Goal: Book appointment/travel/reservation

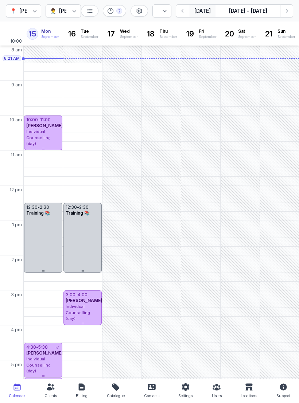
select select "week"
click at [45, 134] on div "Individual Counselling (day)" at bounding box center [43, 138] width 34 height 18
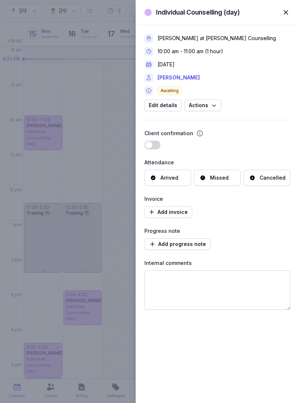
click at [170, 77] on link "[PERSON_NAME]" at bounding box center [178, 77] width 42 height 9
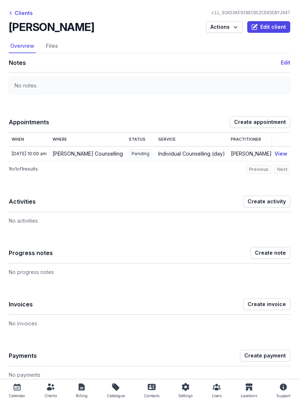
click at [17, 10] on div "Clients" at bounding box center [21, 13] width 24 height 9
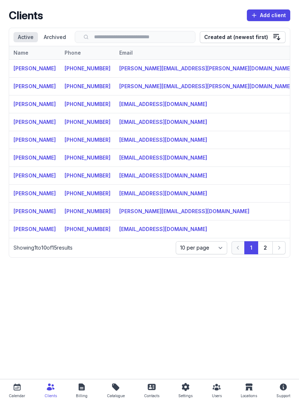
click at [15, 387] on icon at bounding box center [17, 387] width 9 height 9
select select "week"
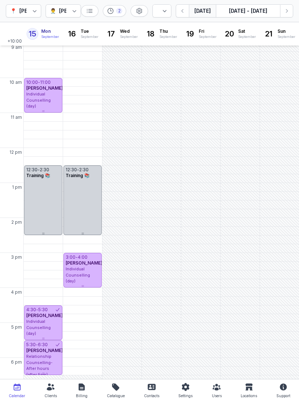
scroll to position [42, 0]
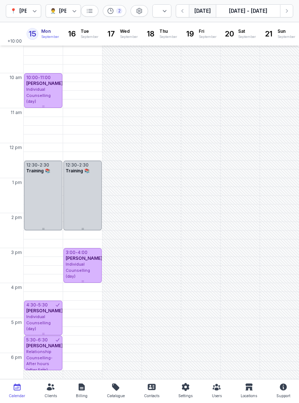
click at [49, 314] on div "[PERSON_NAME]" at bounding box center [43, 311] width 34 height 6
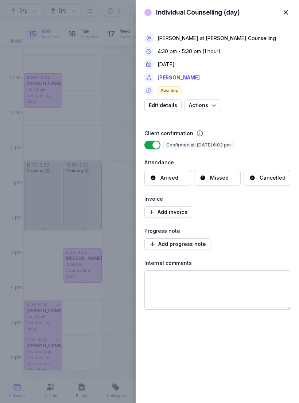
click at [183, 78] on link "[PERSON_NAME]" at bounding box center [178, 77] width 42 height 9
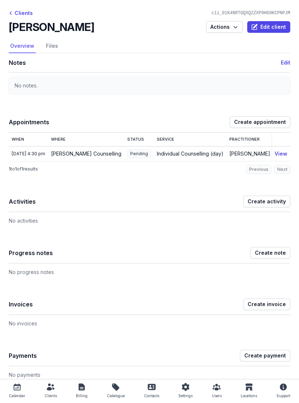
click at [23, 13] on div "Clients" at bounding box center [21, 13] width 24 height 9
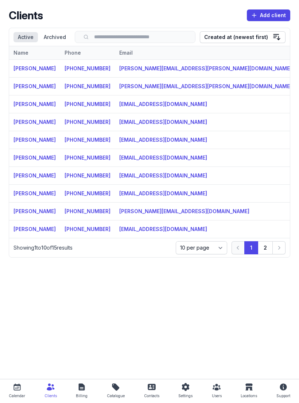
click at [19, 390] on icon at bounding box center [16, 386] width 7 height 7
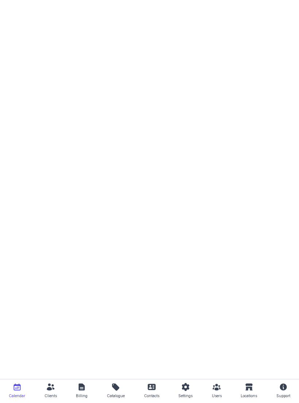
select select "week"
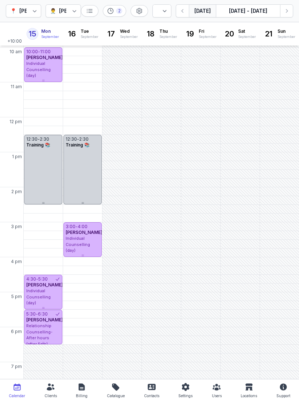
scroll to position [68, 0]
click at [43, 326] on span "Relationship Counselling- After hours (after 5pm)" at bounding box center [39, 335] width 26 height 23
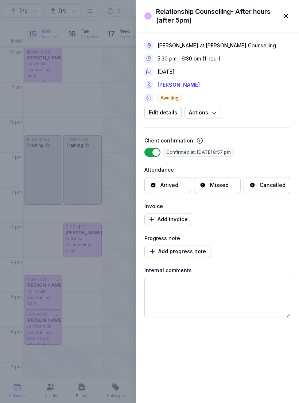
click at [178, 85] on link "[PERSON_NAME]" at bounding box center [178, 85] width 42 height 9
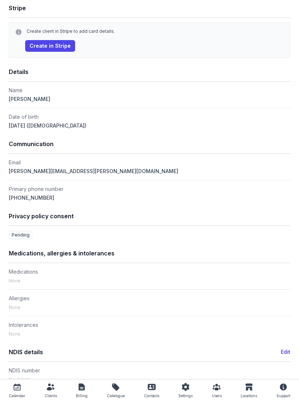
scroll to position [754, 0]
